Goal: Find contact information: Find contact information

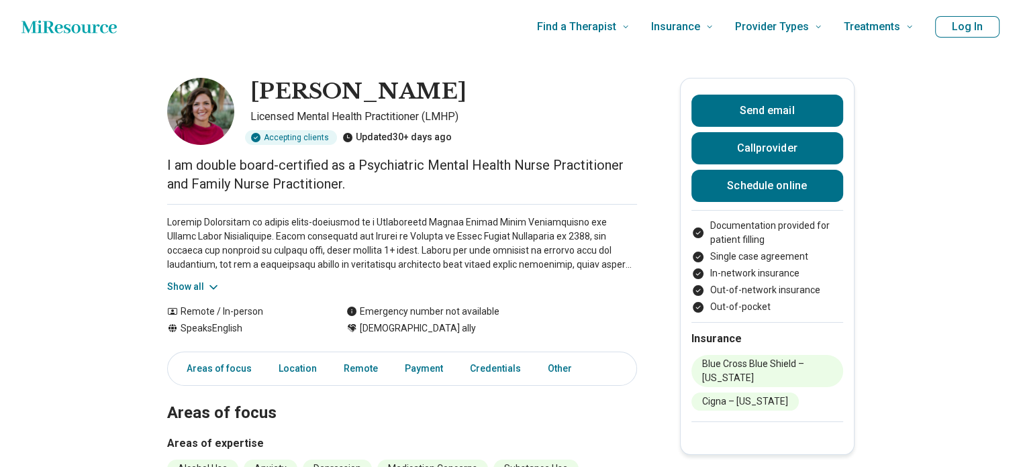
click at [211, 285] on icon at bounding box center [213, 287] width 13 height 13
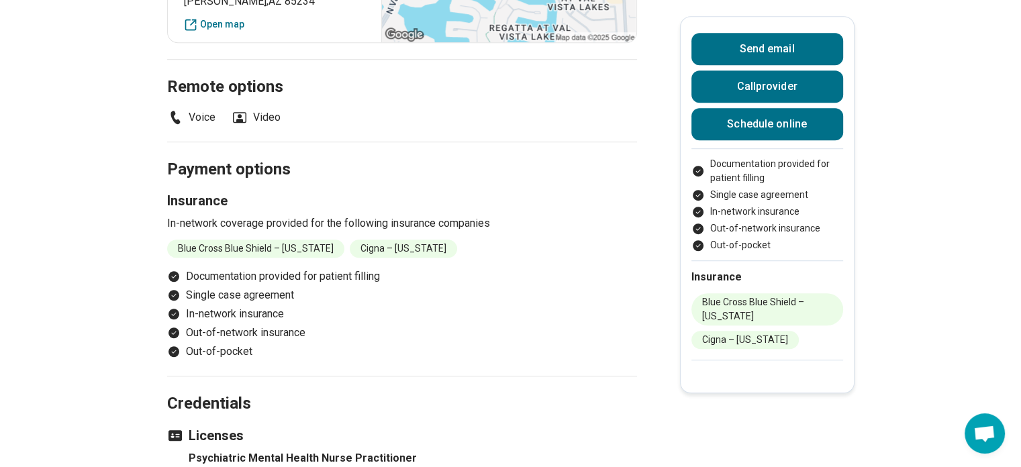
scroll to position [940, 0]
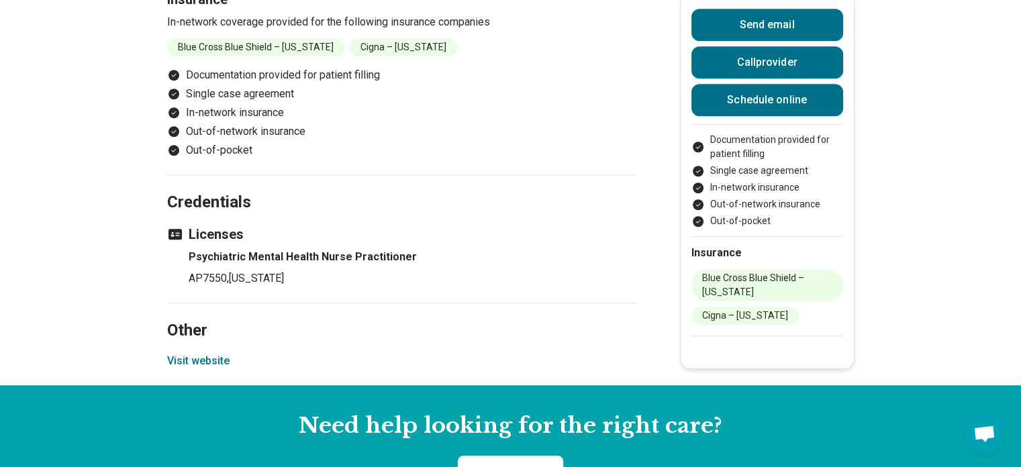
click at [197, 353] on button "Visit website" at bounding box center [198, 361] width 62 height 16
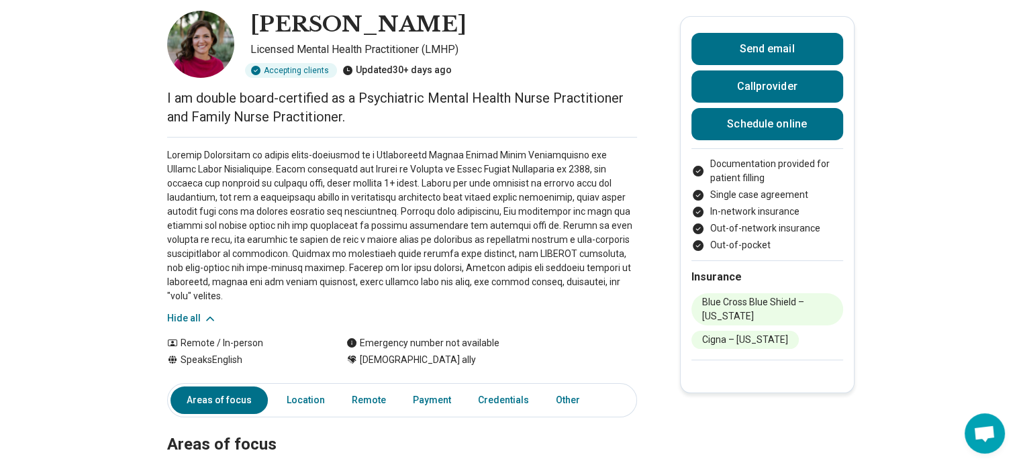
scroll to position [201, 0]
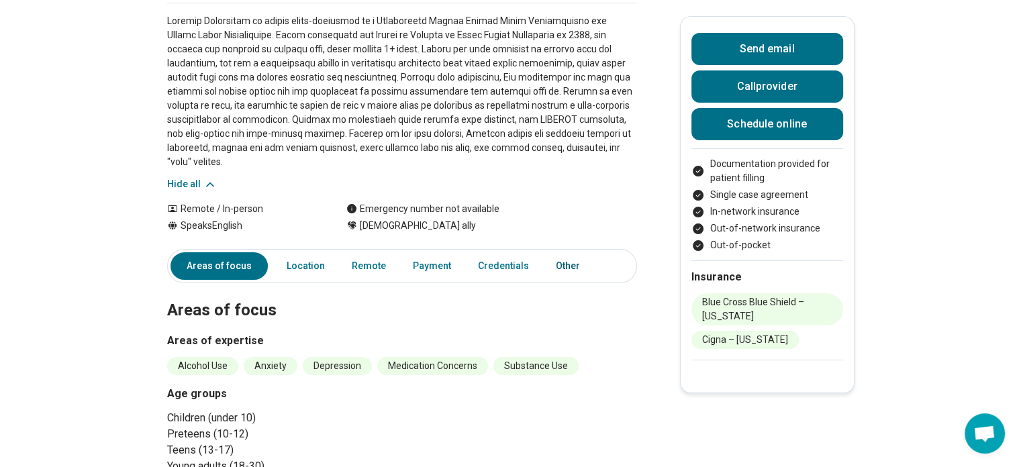
click at [568, 252] on link "Other" at bounding box center [572, 266] width 48 height 28
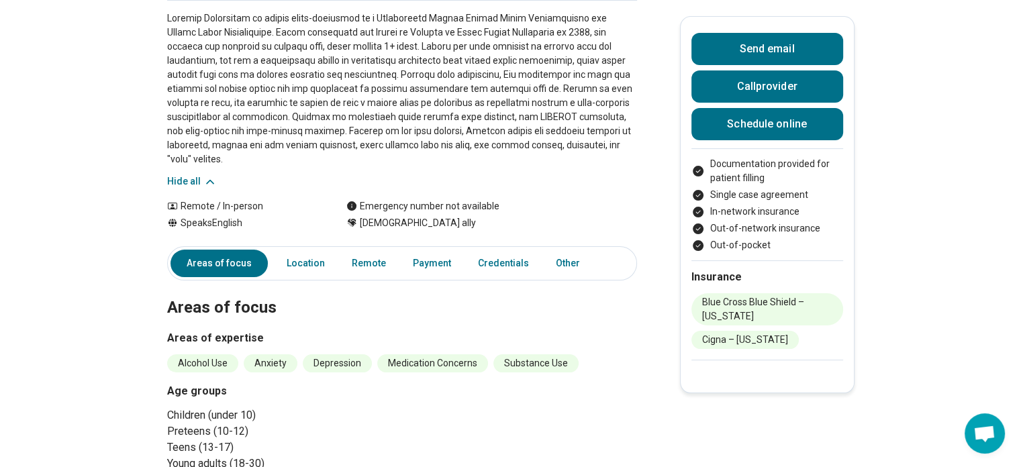
scroll to position [0, 0]
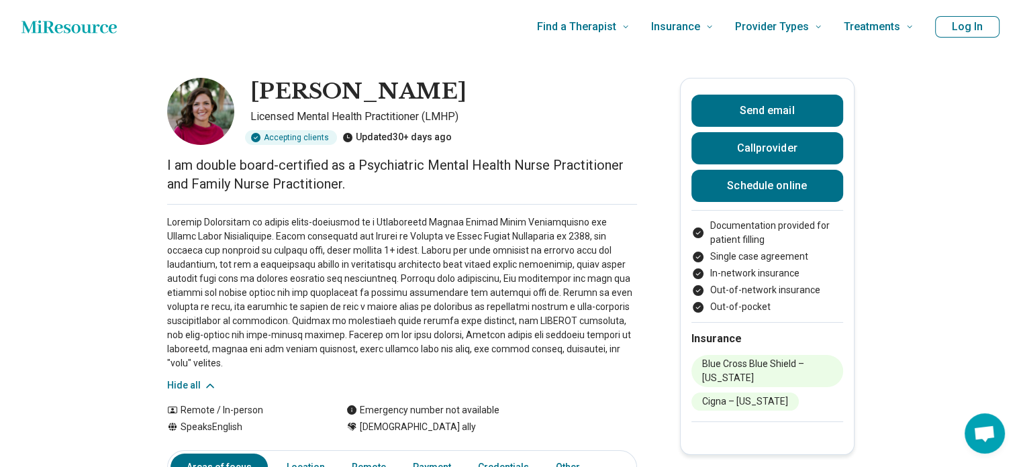
click at [530, 305] on p at bounding box center [402, 292] width 470 height 155
